Goal: Navigation & Orientation: Find specific page/section

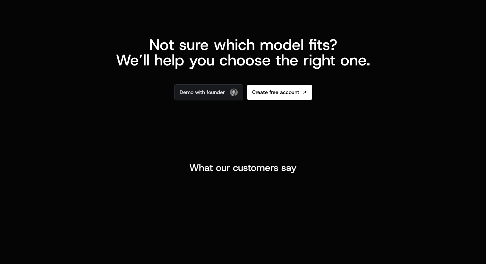
scroll to position [1434, 0]
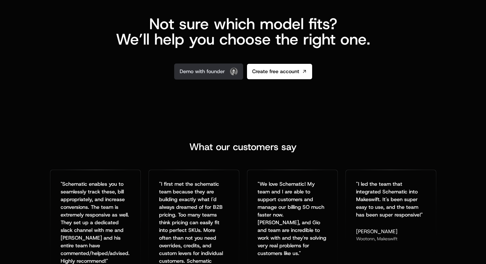
click at [216, 71] on link "Demo with founder" at bounding box center [208, 71] width 69 height 16
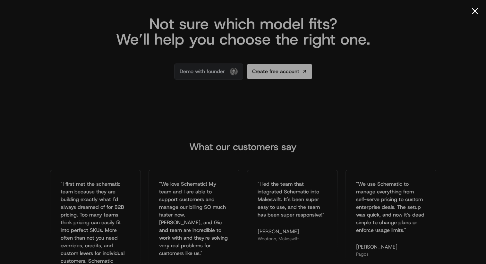
click at [473, 8] on button "Close modal" at bounding box center [475, 11] width 6 height 6
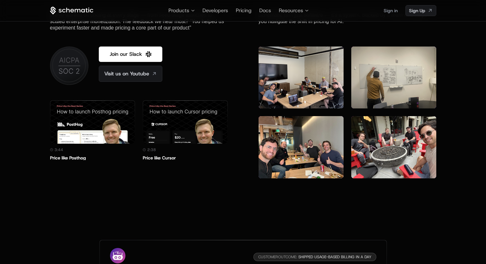
scroll to position [1797, 0]
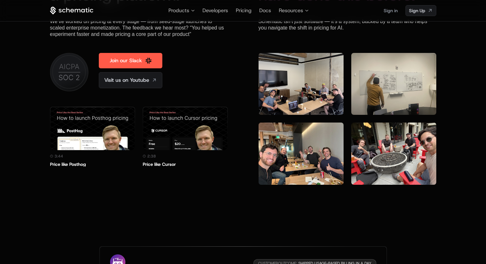
click at [155, 54] on link "Join our Slack" at bounding box center [130, 60] width 63 height 15
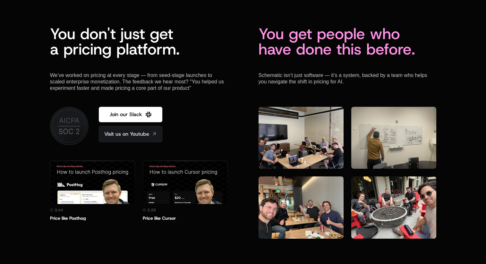
scroll to position [1851, 0]
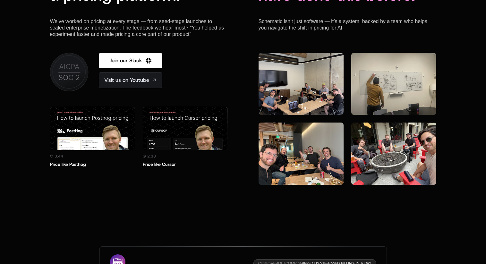
click at [391, 151] on img at bounding box center [393, 153] width 85 height 62
click at [344, 145] on div at bounding box center [347, 119] width 178 height 132
click at [322, 141] on img at bounding box center [300, 153] width 85 height 62
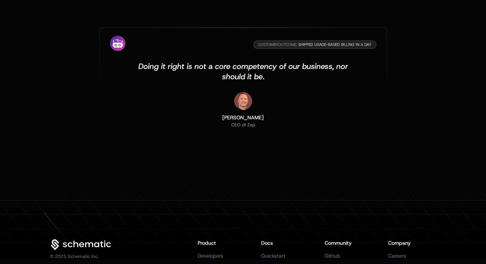
scroll to position [2157, 0]
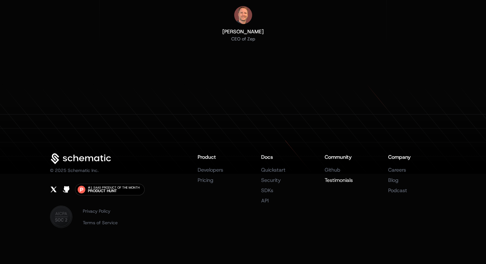
click at [334, 178] on link "Testimonials" at bounding box center [338, 180] width 28 height 7
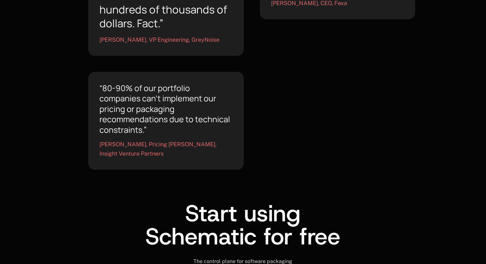
scroll to position [883, 0]
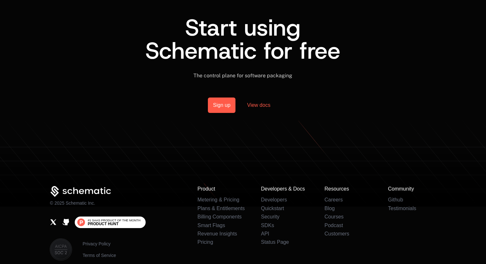
click at [123, 219] on span "#1 SaaS Product of the Month" at bounding box center [114, 220] width 53 height 3
